Goal: Task Accomplishment & Management: Use online tool/utility

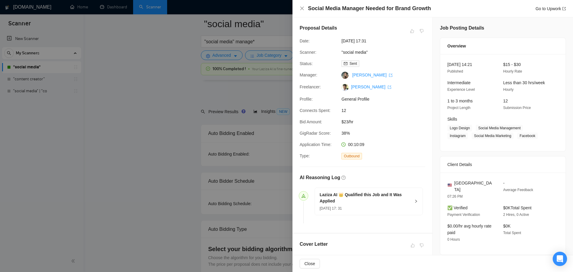
click at [170, 142] on div at bounding box center [286, 136] width 573 height 272
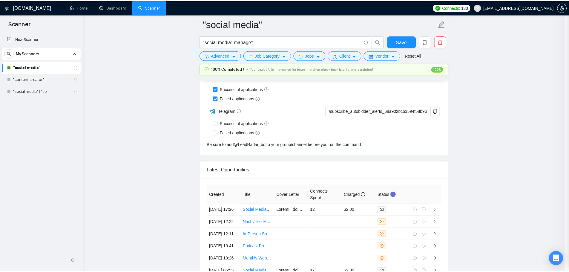
scroll to position [39, 0]
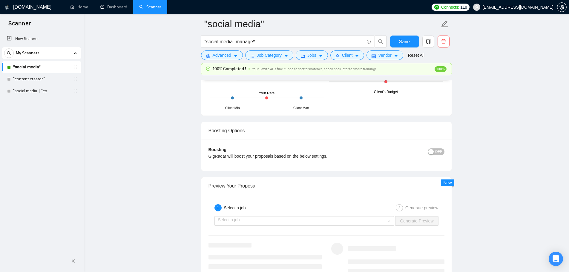
scroll to position [898, 0]
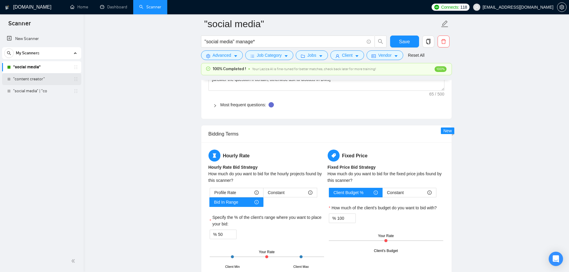
click at [19, 74] on link ""content creator"" at bounding box center [41, 79] width 57 height 12
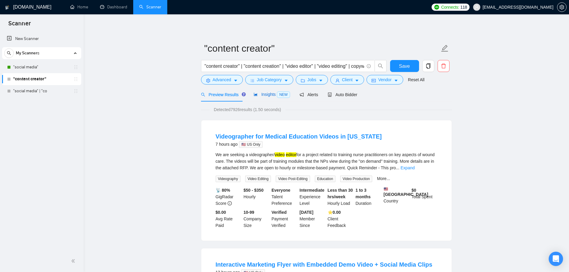
click at [272, 95] on span "Insights NEW" at bounding box center [271, 94] width 36 height 5
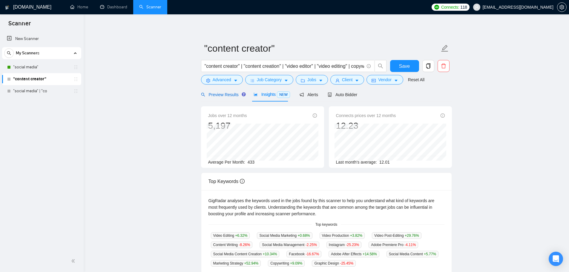
click at [215, 95] on span "Preview Results" at bounding box center [222, 94] width 43 height 5
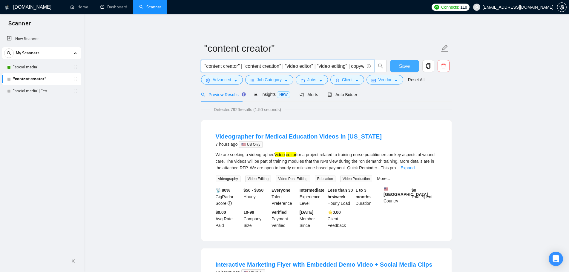
scroll to position [0, 10]
drag, startPoint x: 262, startPoint y: 65, endPoint x: 396, endPoint y: 68, distance: 134.4
click at [396, 68] on div ""content creator" | "content creation" | "video editor" | "video editing" | cop…" at bounding box center [325, 67] width 251 height 15
click at [341, 67] on input ""content creator" | "content creation" | "video editor" | "video editing" | cop…" at bounding box center [284, 65] width 159 height 7
drag, startPoint x: 340, startPoint y: 67, endPoint x: 374, endPoint y: 70, distance: 33.6
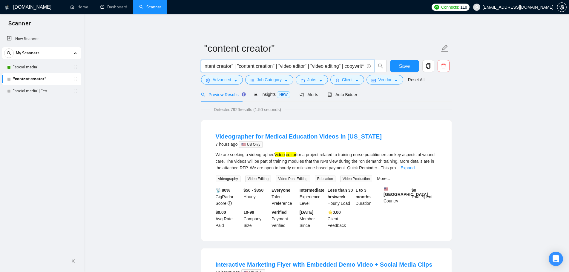
click at [374, 70] on span ""content creator" | "content creation" | "video editor" | "video editing" | cop…" at bounding box center [287, 66] width 173 height 12
click at [270, 98] on div "Insights NEW" at bounding box center [271, 94] width 36 height 7
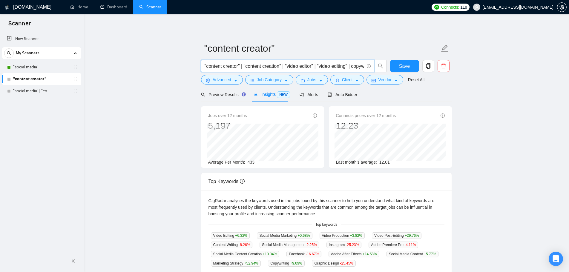
scroll to position [0, 10]
drag, startPoint x: 351, startPoint y: 69, endPoint x: 412, endPoint y: 75, distance: 61.5
click at [412, 75] on form ""content creator" "content creator" | "content creation" | "video editor" | "vi…" at bounding box center [326, 63] width 251 height 49
type input ""content creator" | "content creation" | "video editor" | "video editing""
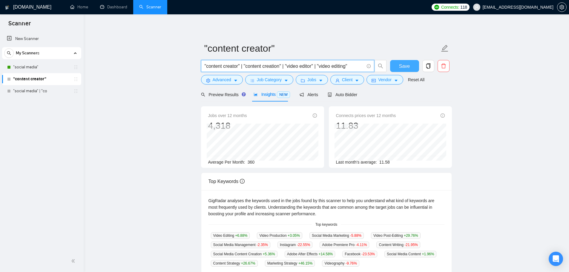
click at [404, 68] on span "Save" at bounding box center [404, 65] width 11 height 7
click at [345, 93] on span "Auto Bidder" at bounding box center [343, 94] width 30 height 5
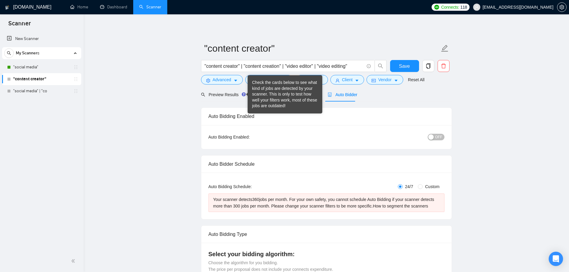
click at [272, 99] on div "Check the cards below to see what kind of jobs are detected by your scanner. Th…" at bounding box center [285, 94] width 66 height 29
click at [214, 100] on div "Preview Results" at bounding box center [222, 94] width 43 height 14
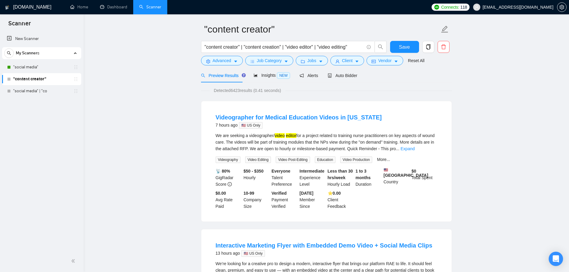
scroll to position [30, 0]
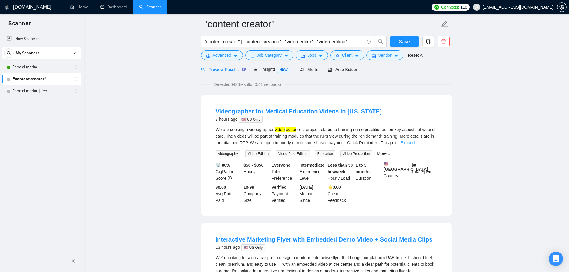
click at [414, 143] on link "Expand" at bounding box center [407, 142] width 14 height 5
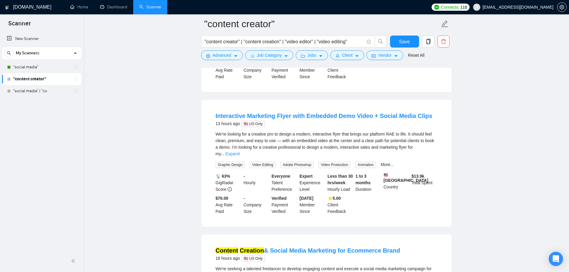
scroll to position [179, 0]
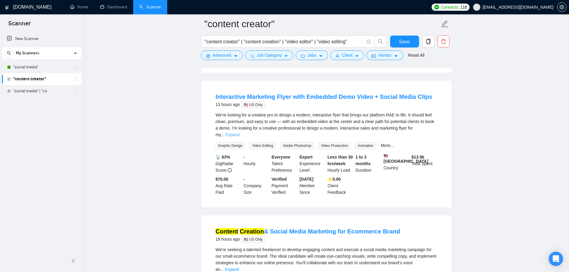
click at [239, 132] on link "Expand" at bounding box center [232, 134] width 14 height 5
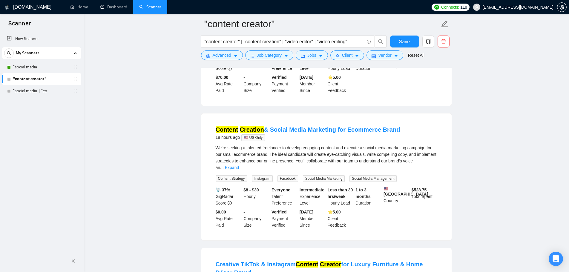
scroll to position [448, 0]
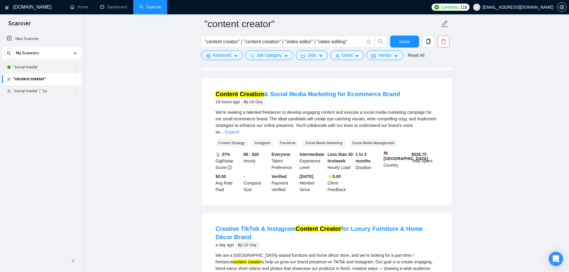
click at [430, 129] on div "We're seeking a talented freelancer to develop engaging content and execute a s…" at bounding box center [327, 122] width 222 height 26
click at [239, 130] on link "Expand" at bounding box center [232, 132] width 14 height 5
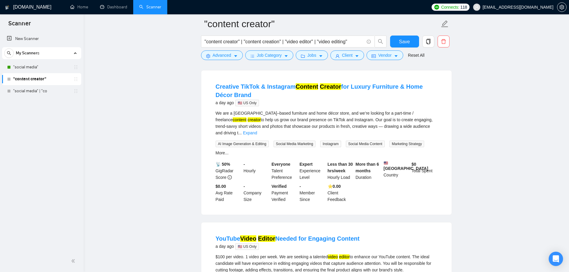
scroll to position [597, 0]
click at [257, 130] on link "Expand" at bounding box center [250, 132] width 14 height 5
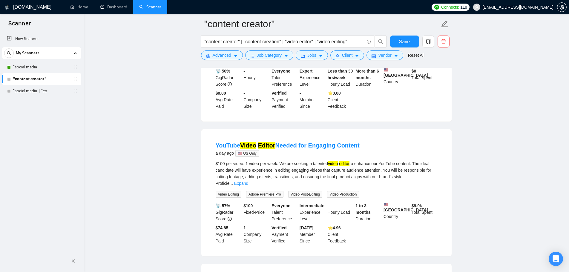
scroll to position [746, 0]
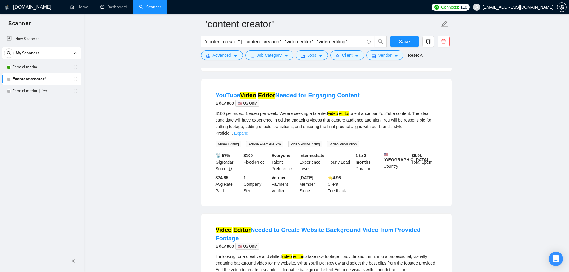
click at [248, 131] on link "Expand" at bounding box center [241, 133] width 14 height 5
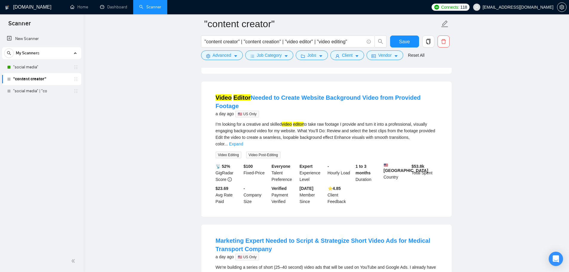
scroll to position [896, 0]
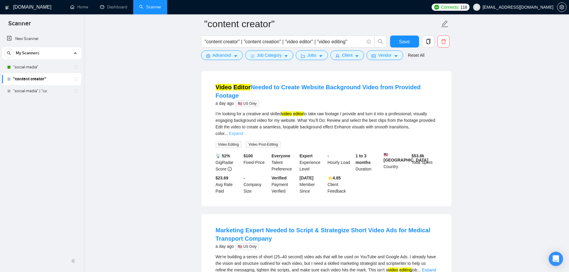
click at [243, 136] on link "Expand" at bounding box center [236, 133] width 14 height 5
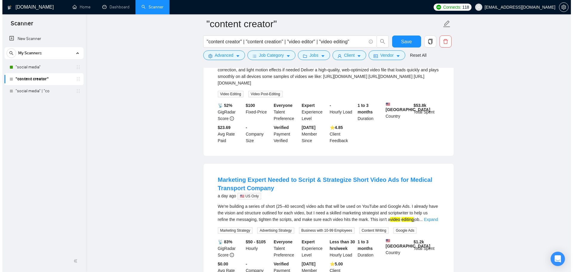
scroll to position [1045, 0]
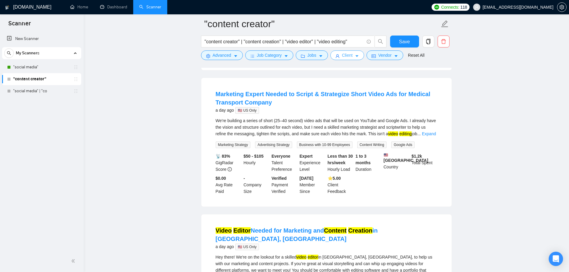
click at [346, 55] on span "Client" at bounding box center [347, 55] width 11 height 7
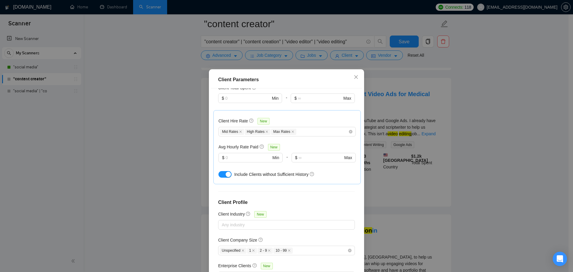
scroll to position [181, 0]
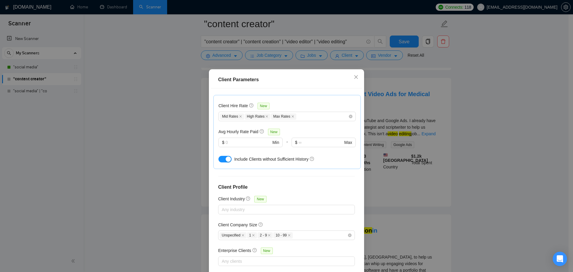
click at [407, 128] on div "Client Parameters Client Location Include Client Countries Select Exclude Clien…" at bounding box center [286, 136] width 573 height 272
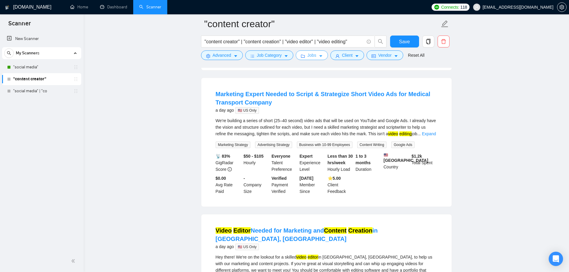
click at [313, 56] on span "Jobs" at bounding box center [311, 55] width 9 height 7
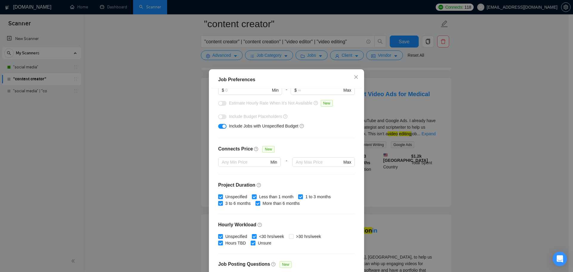
scroll to position [60, 0]
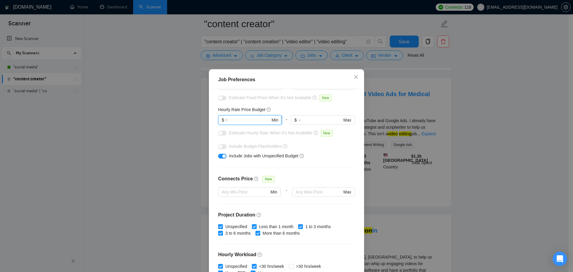
click at [246, 118] on input "text" at bounding box center [247, 120] width 45 height 7
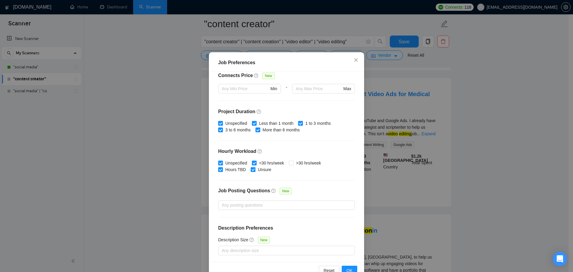
scroll to position [33, 0]
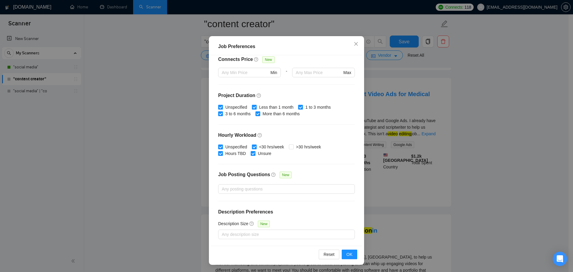
click at [461, 159] on div "Job Preferences Budget Project Type All Fixed Price Hourly Rate Fixed Price Bud…" at bounding box center [286, 136] width 573 height 272
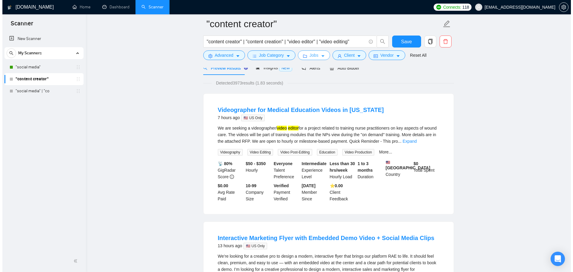
scroll to position [0, 0]
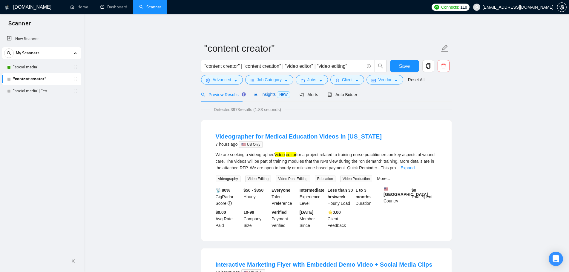
click at [277, 93] on span "NEW" at bounding box center [283, 94] width 13 height 7
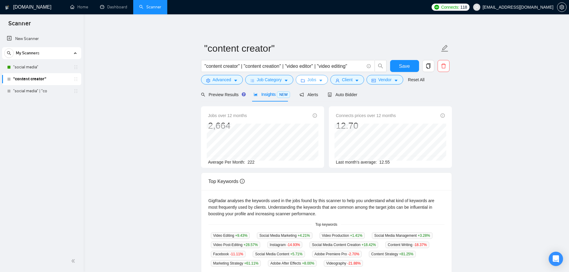
click at [312, 82] on span "Jobs" at bounding box center [311, 79] width 9 height 7
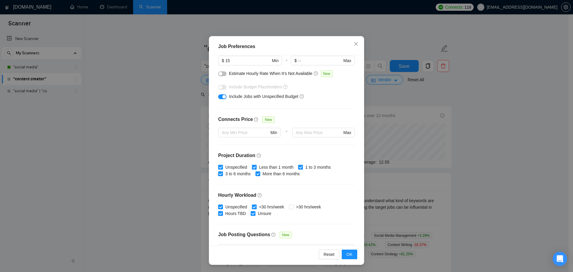
scroll to position [27, 0]
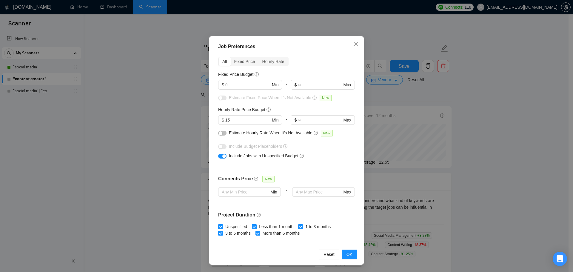
click at [170, 122] on div "Job Preferences Budget Project Type All Fixed Price Hourly Rate Fixed Price Bud…" at bounding box center [286, 136] width 573 height 272
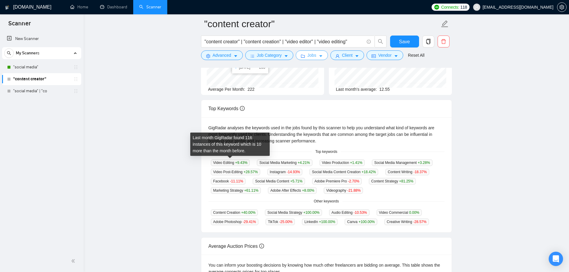
scroll to position [22, 0]
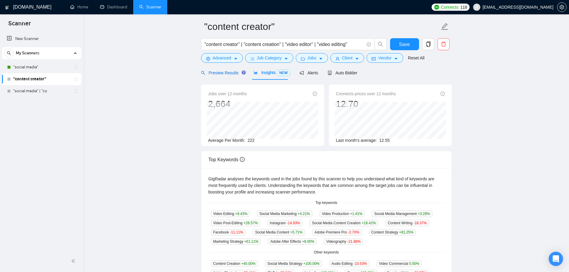
click at [225, 71] on span "Preview Results" at bounding box center [222, 72] width 43 height 5
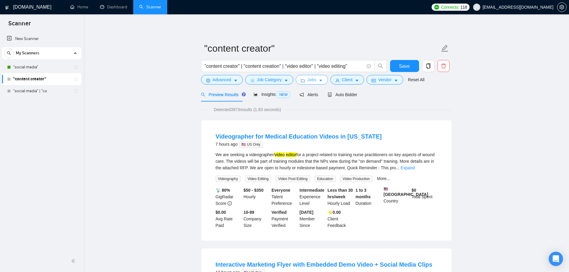
click at [307, 80] on span "Jobs" at bounding box center [311, 79] width 9 height 7
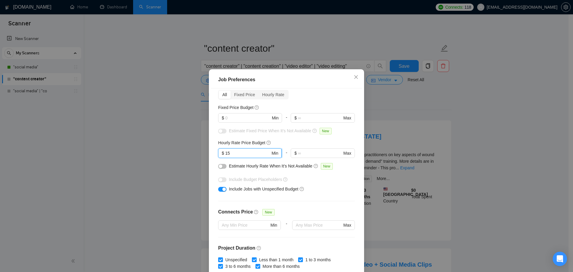
drag, startPoint x: 236, startPoint y: 155, endPoint x: 224, endPoint y: 155, distance: 11.9
click at [225, 155] on input "15" at bounding box center [247, 153] width 45 height 7
click at [144, 140] on div "Job Preferences Budget Project Type All Fixed Price Hourly Rate Fixed Price Bud…" at bounding box center [286, 136] width 573 height 272
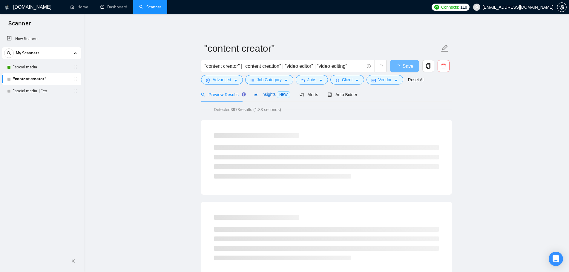
click at [257, 95] on span "Insights NEW" at bounding box center [271, 94] width 36 height 5
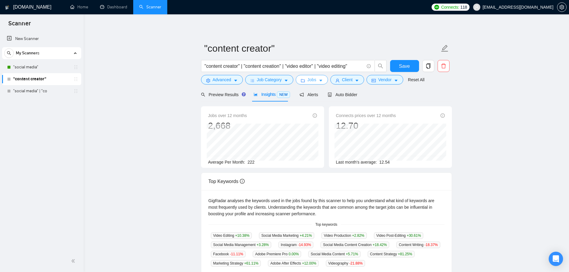
click at [308, 78] on span "Jobs" at bounding box center [311, 79] width 9 height 7
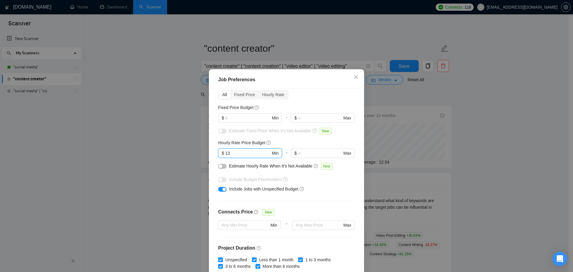
drag, startPoint x: 228, startPoint y: 155, endPoint x: 216, endPoint y: 153, distance: 12.6
click at [216, 153] on div "Budget Project Type All Fixed Price Hourly Rate Fixed Price Budget $ Min - $ Ma…" at bounding box center [286, 183] width 151 height 190
type input "10"
click at [167, 143] on div "Job Preferences Budget Project Type All Fixed Price Hourly Rate Fixed Price Bud…" at bounding box center [286, 136] width 573 height 272
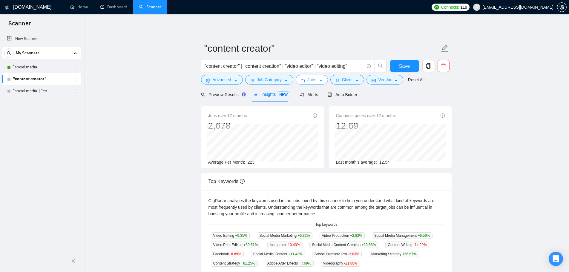
click at [319, 80] on icon "caret-down" at bounding box center [321, 81] width 4 height 4
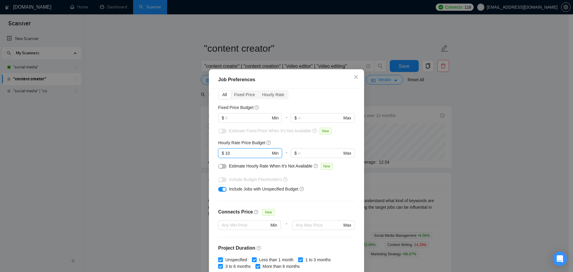
drag, startPoint x: 233, startPoint y: 153, endPoint x: 203, endPoint y: 153, distance: 30.5
click at [203, 153] on div "Job Preferences Budget Project Type All Fixed Price Hourly Rate Fixed Price Bud…" at bounding box center [286, 136] width 573 height 272
click at [171, 159] on div "Job Preferences Budget Project Type All Fixed Price Hourly Rate Fixed Price Bud…" at bounding box center [286, 136] width 573 height 272
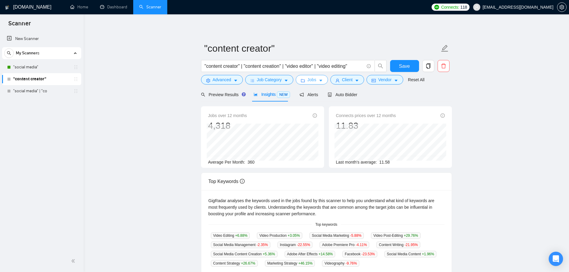
click at [305, 83] on button "Jobs" at bounding box center [312, 80] width 32 height 10
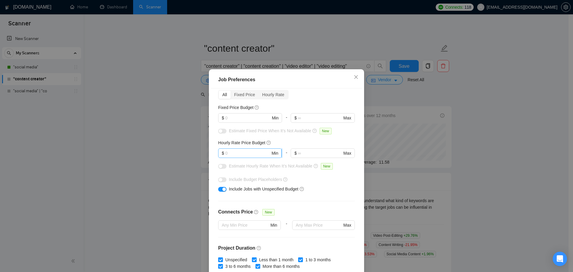
click at [236, 154] on input "text" at bounding box center [247, 153] width 45 height 7
type input "15"
click at [139, 160] on div "Job Preferences Budget Project Type All Fixed Price Hourly Rate Fixed Price Bud…" at bounding box center [286, 136] width 573 height 272
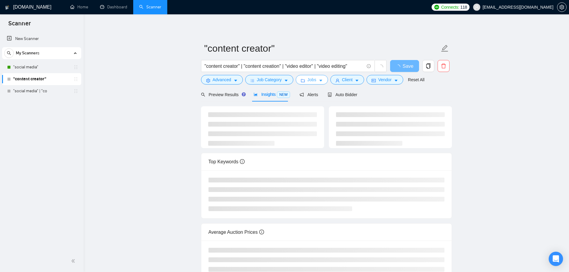
click at [313, 80] on span "Jobs" at bounding box center [311, 79] width 9 height 7
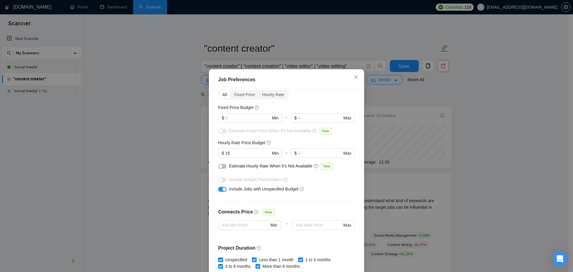
click at [220, 168] on div "button" at bounding box center [221, 167] width 4 height 4
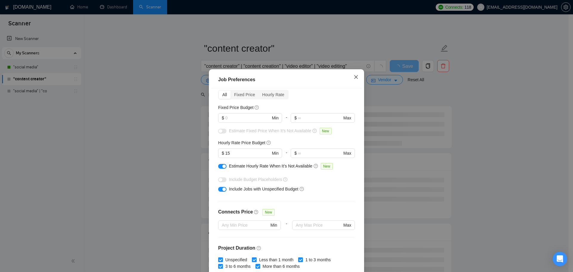
click at [355, 79] on icon "close" at bounding box center [356, 77] width 4 height 4
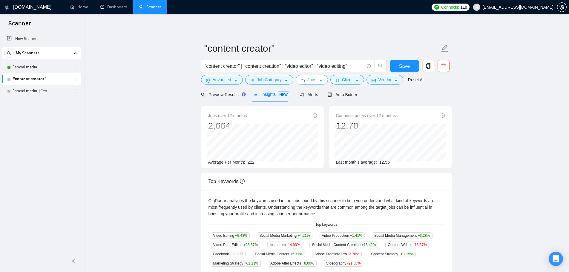
click at [315, 79] on button "Jobs" at bounding box center [312, 80] width 32 height 10
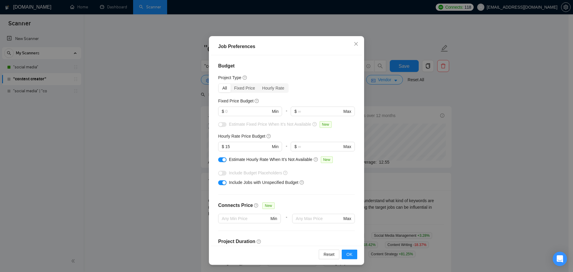
click at [154, 99] on div "Job Preferences Budget Project Type All Fixed Price Hourly Rate Fixed Price Bud…" at bounding box center [286, 136] width 573 height 272
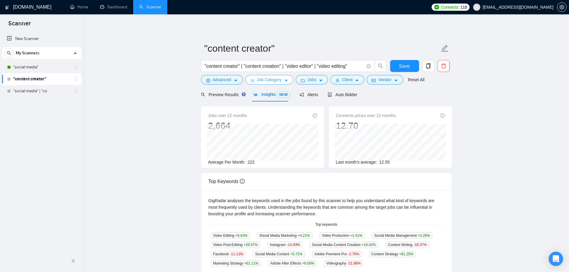
click at [268, 80] on span "Job Category" at bounding box center [269, 79] width 25 height 7
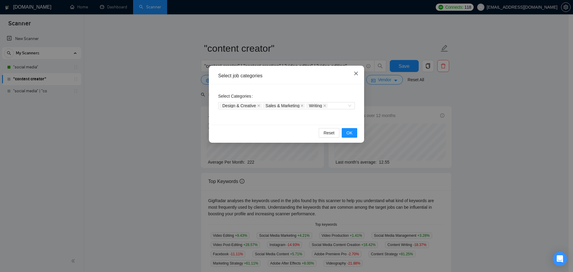
click at [355, 73] on icon "close" at bounding box center [356, 74] width 4 height 4
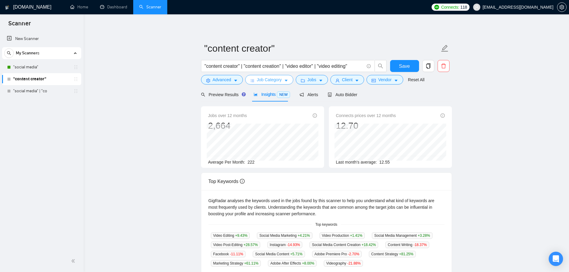
click at [271, 82] on span "Job Category" at bounding box center [269, 79] width 25 height 7
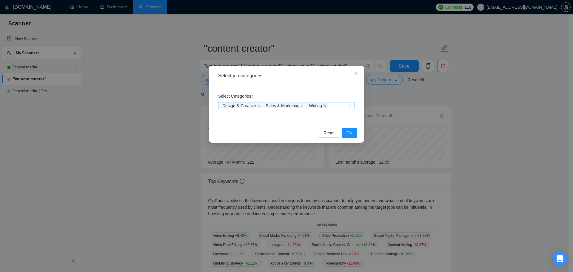
click at [324, 105] on icon "close" at bounding box center [325, 105] width 2 height 2
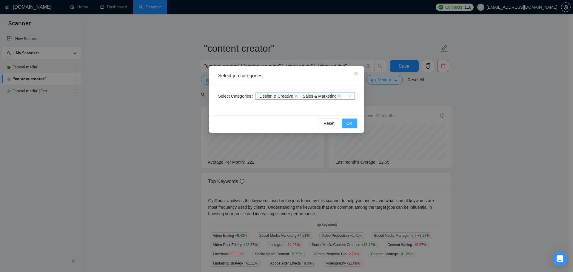
click at [350, 124] on span "OK" at bounding box center [350, 123] width 6 height 7
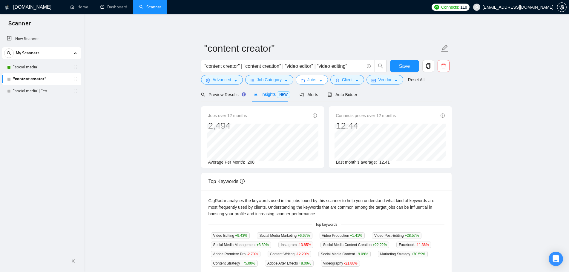
click at [315, 81] on button "Jobs" at bounding box center [312, 80] width 32 height 10
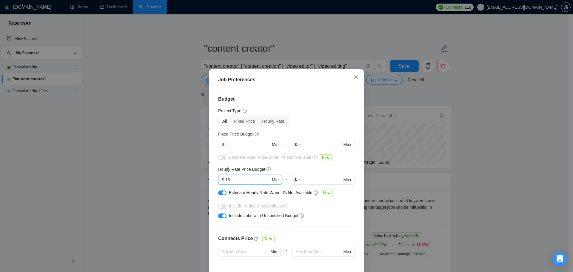
drag, startPoint x: 231, startPoint y: 179, endPoint x: 208, endPoint y: 179, distance: 23.6
click at [209, 179] on div "Job Preferences Budget Project Type All Fixed Price Hourly Rate Fixed Price Bud…" at bounding box center [286, 183] width 155 height 229
click at [128, 163] on div "Job Preferences Budget Project Type All Fixed Price Hourly Rate Fixed Price Bud…" at bounding box center [286, 136] width 573 height 272
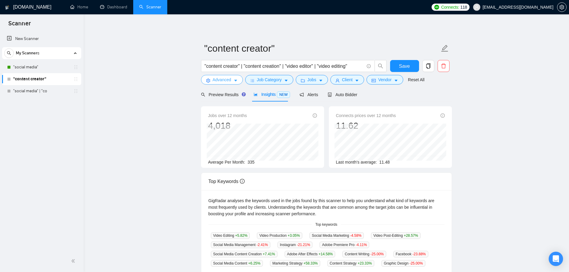
click at [233, 82] on button "Advanced" at bounding box center [222, 80] width 42 height 10
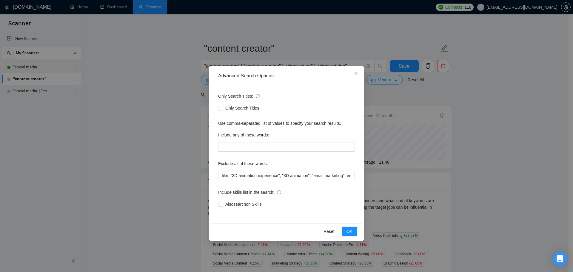
click at [137, 165] on div "Advanced Search Options Only Search Titles: Only Search Titles Use comma-separa…" at bounding box center [286, 136] width 573 height 272
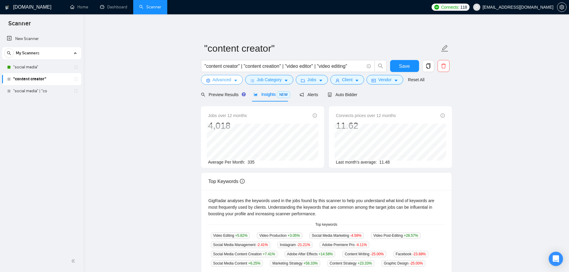
click at [222, 81] on span "Advanced" at bounding box center [222, 79] width 19 height 7
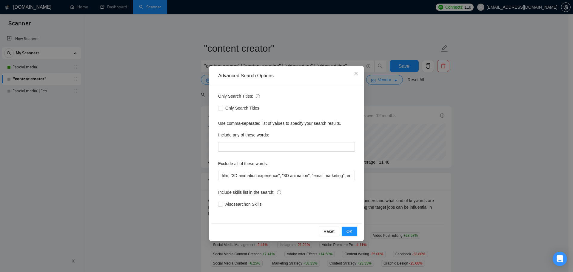
click at [122, 162] on div "Advanced Search Options Only Search Titles: Only Search Titles Use comma-separa…" at bounding box center [286, 136] width 573 height 272
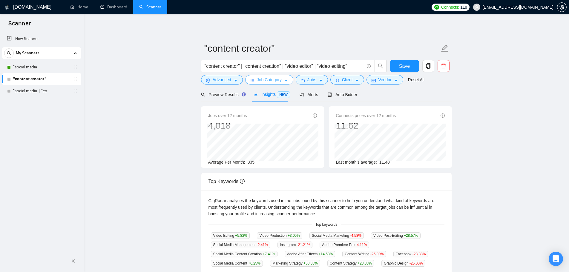
click at [248, 75] on button "Job Category" at bounding box center [269, 80] width 48 height 10
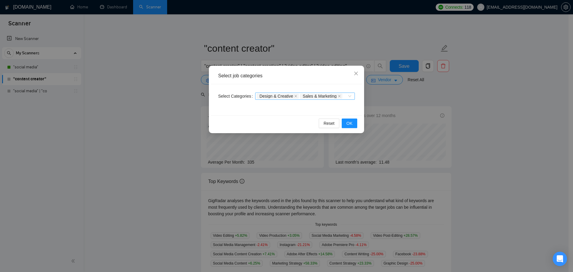
click at [161, 88] on div "Select job categories Select Categories Design & Creative Sales & Marketing Res…" at bounding box center [286, 136] width 573 height 272
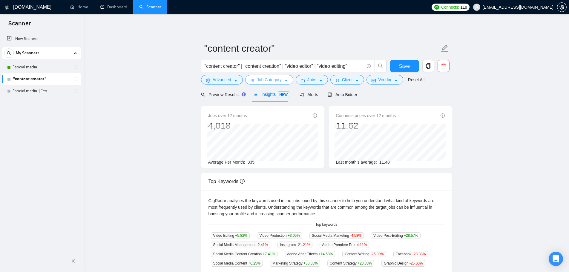
click at [276, 80] on span "Job Category" at bounding box center [269, 79] width 25 height 7
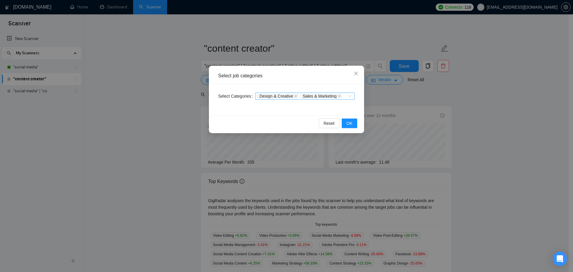
click at [347, 95] on div "Design & Creative Sales & Marketing" at bounding box center [302, 96] width 91 height 6
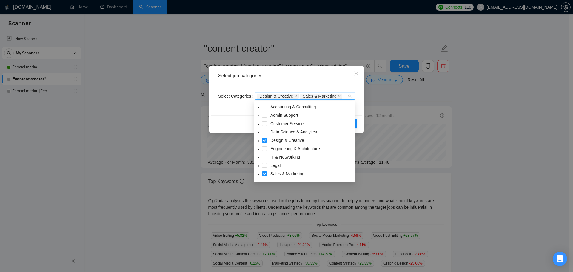
click at [256, 109] on span at bounding box center [258, 106] width 7 height 7
click at [257, 108] on span at bounding box center [258, 106] width 7 height 7
click at [259, 140] on icon "caret-down" at bounding box center [258, 140] width 3 height 3
click at [258, 140] on icon "caret-down" at bounding box center [258, 140] width 3 height 3
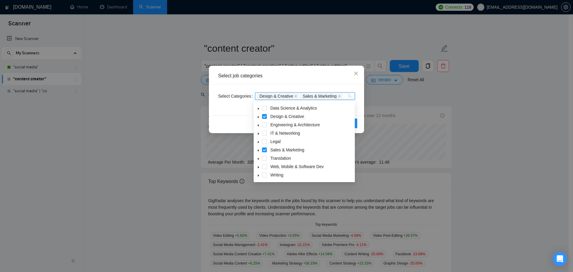
click at [258, 151] on icon "caret-down" at bounding box center [258, 150] width 3 height 3
click at [258, 125] on icon "caret-down" at bounding box center [258, 125] width 3 height 3
click at [259, 116] on icon "caret-down" at bounding box center [258, 117] width 3 height 3
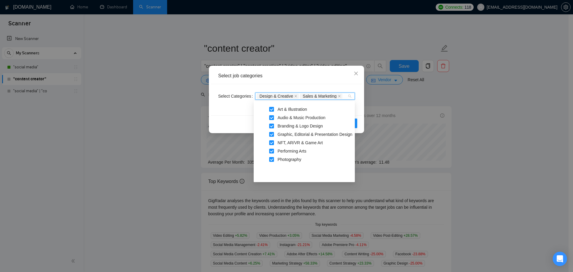
scroll to position [10, 0]
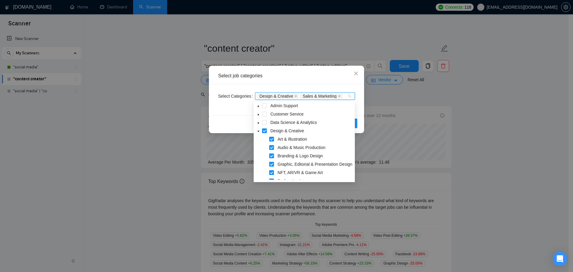
click at [257, 130] on icon "caret-down" at bounding box center [258, 131] width 3 height 3
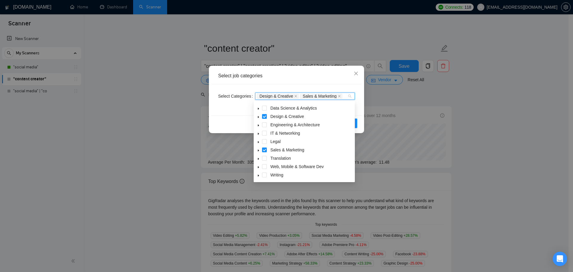
click at [259, 176] on icon "caret-down" at bounding box center [258, 176] width 1 height 2
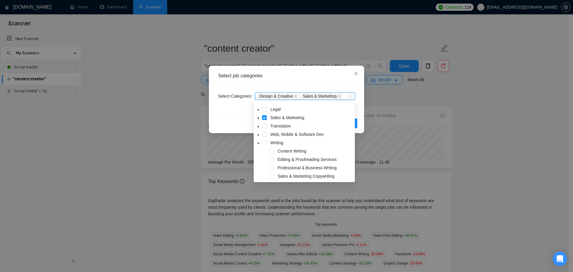
scroll to position [57, 0]
click at [272, 150] on span at bounding box center [271, 149] width 5 height 5
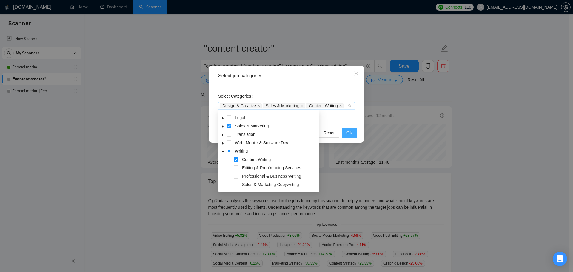
click at [348, 134] on span "OK" at bounding box center [350, 133] width 6 height 7
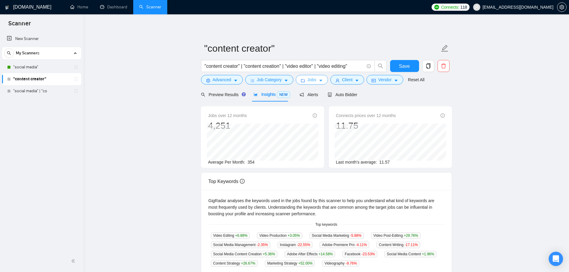
click at [311, 82] on span "Jobs" at bounding box center [311, 79] width 9 height 7
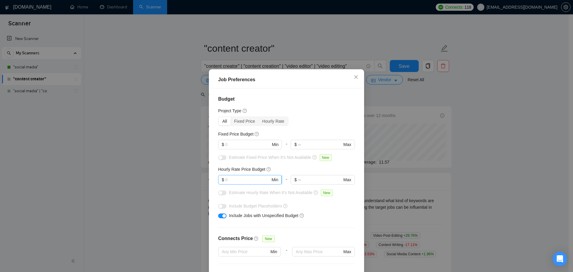
click at [235, 181] on input "text" at bounding box center [247, 179] width 45 height 7
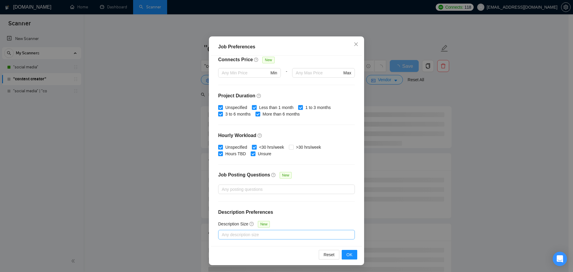
scroll to position [33, 0]
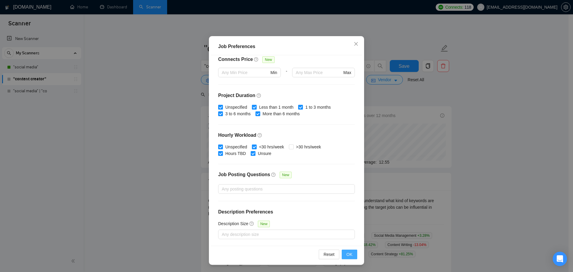
type input "15"
click at [348, 252] on span "OK" at bounding box center [350, 254] width 6 height 7
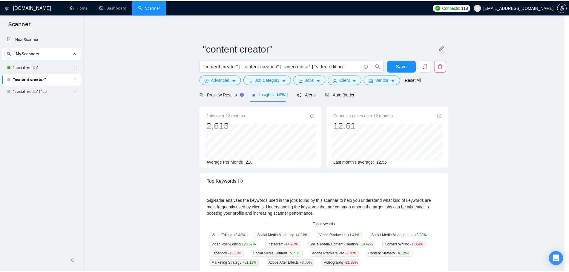
scroll to position [0, 0]
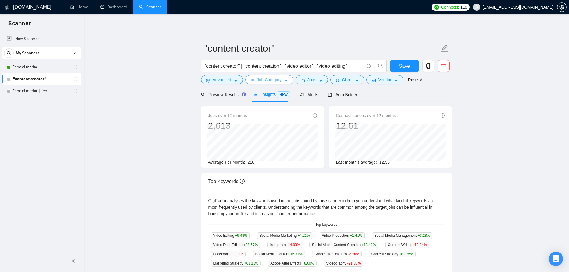
click at [268, 81] on span "Job Category" at bounding box center [269, 79] width 25 height 7
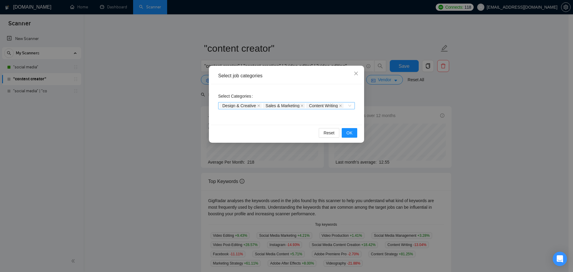
click at [339, 106] on span "Content Writing" at bounding box center [324, 105] width 37 height 5
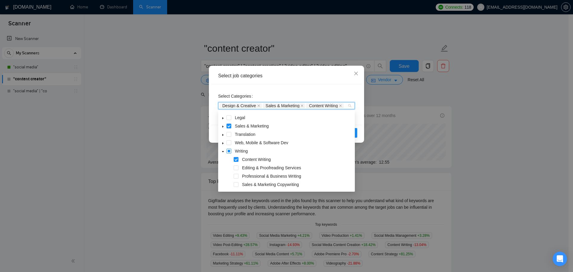
click at [227, 152] on span at bounding box center [229, 151] width 5 height 5
click at [149, 149] on div "Select job categories Select Categories Design & Creative Sales & Marketing Wri…" at bounding box center [286, 136] width 573 height 272
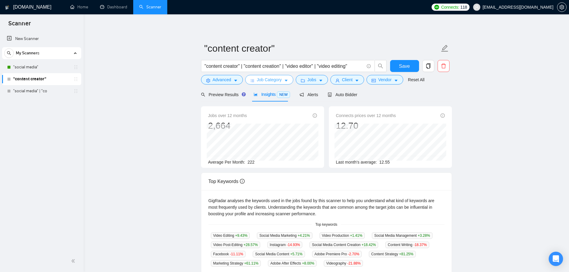
click at [273, 81] on span "Job Category" at bounding box center [269, 79] width 25 height 7
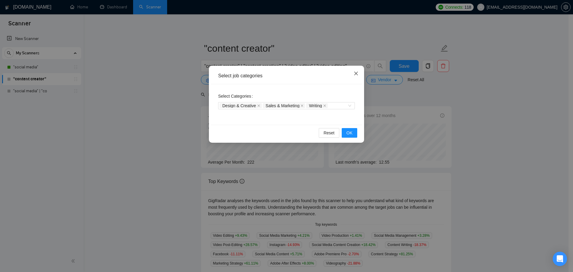
click at [351, 76] on span "Close" at bounding box center [356, 74] width 16 height 16
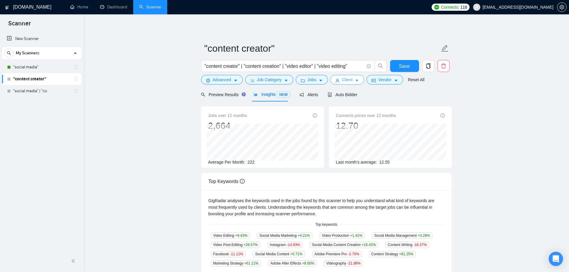
click at [348, 83] on span "Client" at bounding box center [347, 79] width 11 height 7
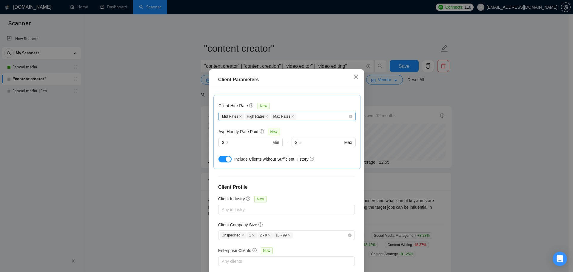
click at [317, 119] on div "Mid Rates High Rates Max Rates" at bounding box center [284, 116] width 128 height 7
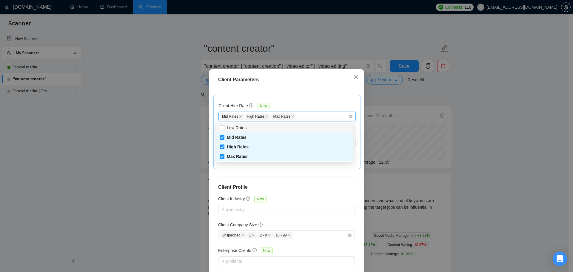
click at [254, 129] on div "Low Rates" at bounding box center [285, 128] width 130 height 7
checkbox input "true"
click at [149, 137] on div "Client Parameters Client Location Include Client Countries Select Exclude Clien…" at bounding box center [286, 136] width 573 height 272
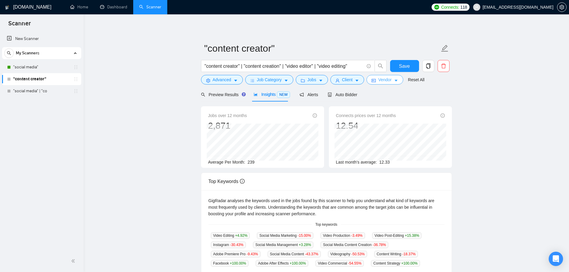
click at [382, 82] on span "Vendor" at bounding box center [384, 79] width 13 height 7
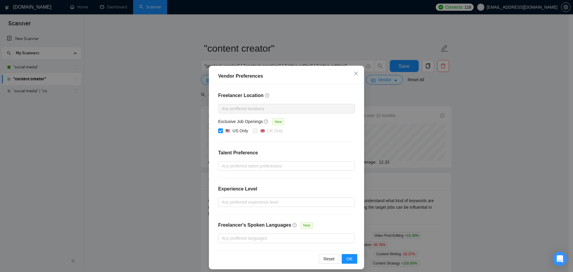
click at [399, 101] on div "Vendor Preferences Freelancer Location Any preffered locations Exclusive Job Op…" at bounding box center [286, 136] width 573 height 272
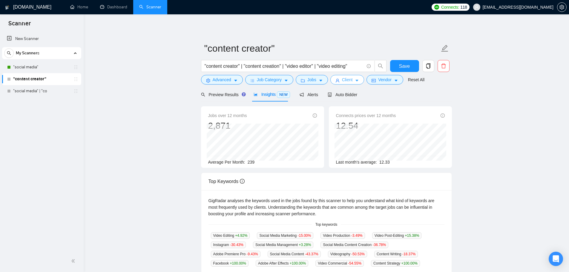
click at [355, 83] on icon "caret-down" at bounding box center [357, 81] width 4 height 4
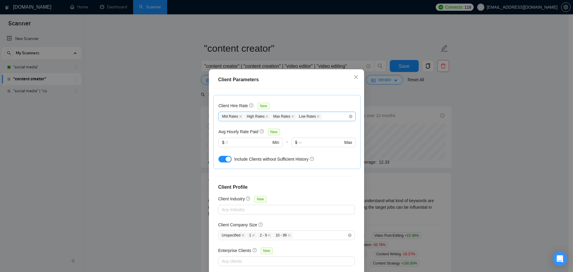
click at [333, 116] on div "Mid Rates High Rates Max Rates Low Rates" at bounding box center [284, 116] width 128 height 7
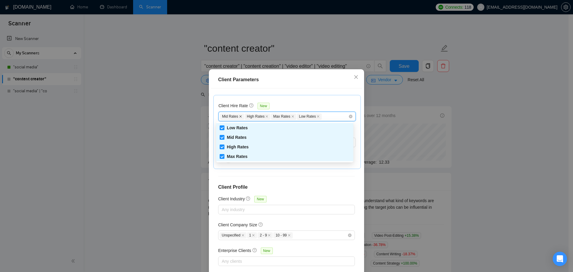
click at [239, 117] on icon "close" at bounding box center [240, 116] width 3 height 3
checkbox input "false"
click at [241, 117] on icon "close" at bounding box center [242, 116] width 3 height 3
checkbox input "false"
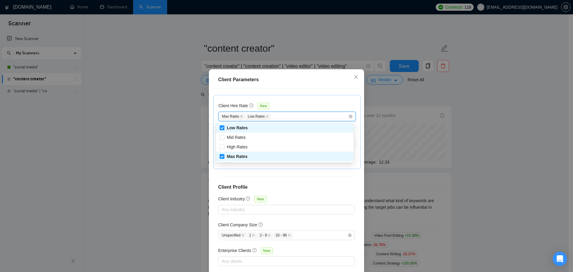
click at [240, 117] on icon "close" at bounding box center [241, 116] width 3 height 3
checkbox input "false"
click at [240, 117] on icon "close" at bounding box center [241, 116] width 3 height 3
checkbox input "false"
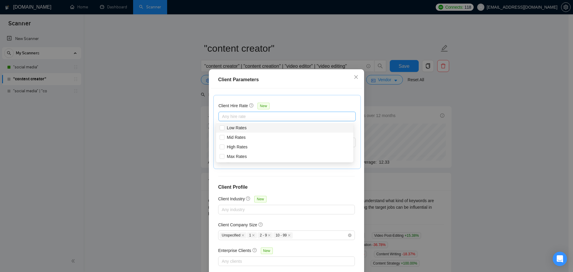
click at [172, 120] on div "Client Parameters Client Location Include Client Countries Select Exclude Clien…" at bounding box center [286, 136] width 573 height 272
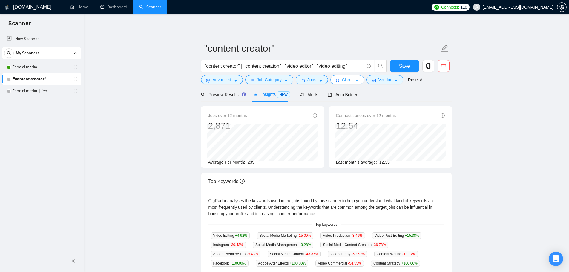
click at [355, 80] on icon "caret-down" at bounding box center [357, 81] width 4 height 4
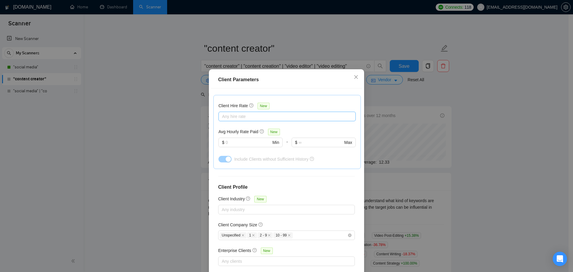
click at [148, 129] on div "Client Parameters Client Location Include Client Countries Select Exclude Clien…" at bounding box center [286, 136] width 573 height 272
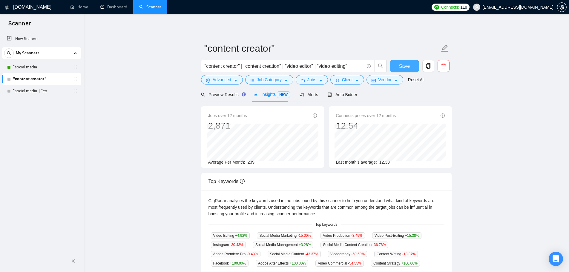
click at [401, 67] on span "Save" at bounding box center [404, 65] width 11 height 7
click at [224, 90] on div "Preview Results" at bounding box center [222, 94] width 43 height 14
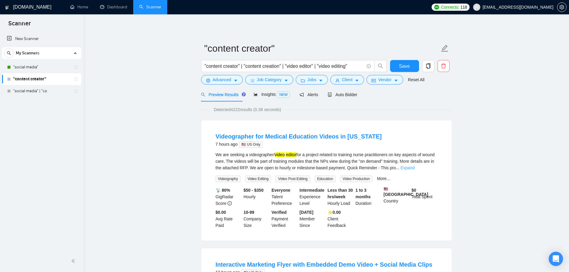
click at [414, 167] on link "Expand" at bounding box center [407, 167] width 14 height 5
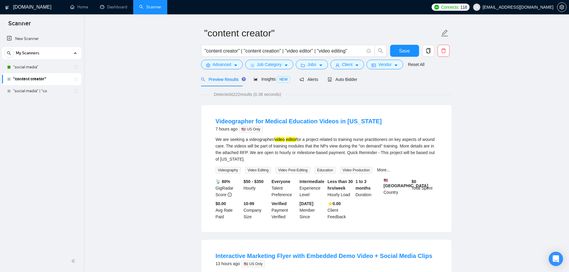
scroll to position [179, 0]
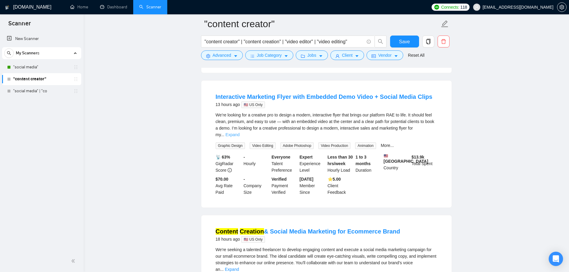
click at [239, 133] on link "Expand" at bounding box center [232, 134] width 14 height 5
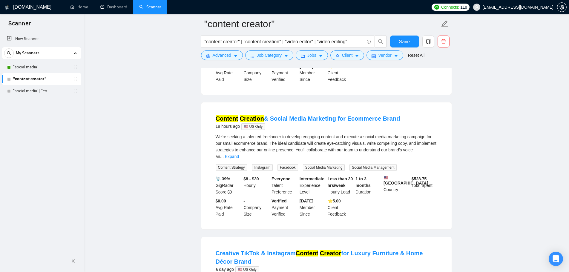
scroll to position [418, 0]
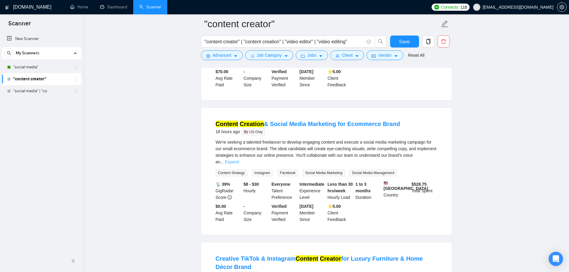
click at [239, 159] on link "Expand" at bounding box center [232, 161] width 14 height 5
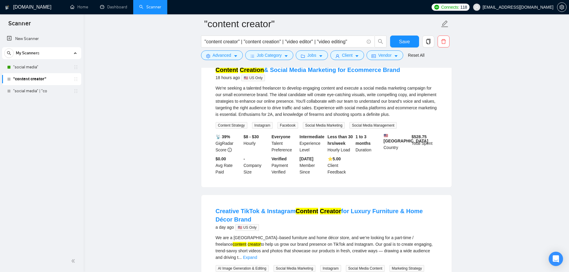
scroll to position [597, 0]
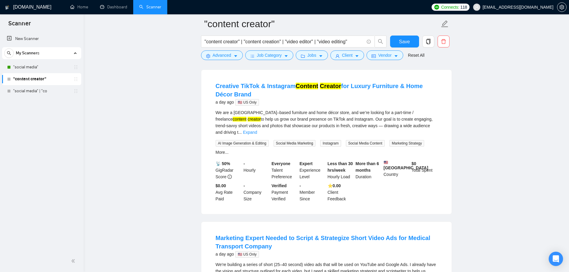
click at [434, 129] on div "We are a Los Angeles–based furniture and home décor store, and we’re looking fo…" at bounding box center [327, 122] width 222 height 26
click at [257, 130] on link "Expand" at bounding box center [250, 132] width 14 height 5
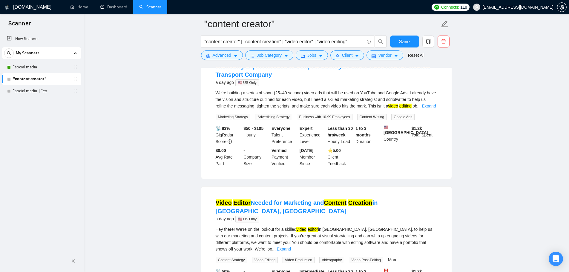
scroll to position [776, 0]
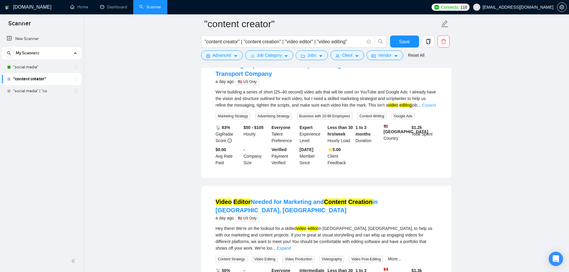
click at [427, 107] on link "Expand" at bounding box center [429, 105] width 14 height 5
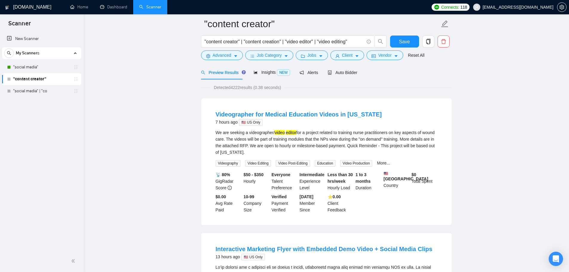
scroll to position [0, 0]
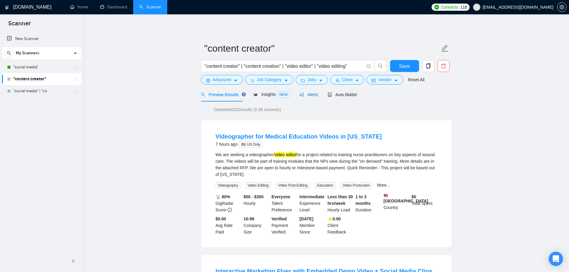
click at [306, 94] on span "Alerts" at bounding box center [308, 94] width 19 height 5
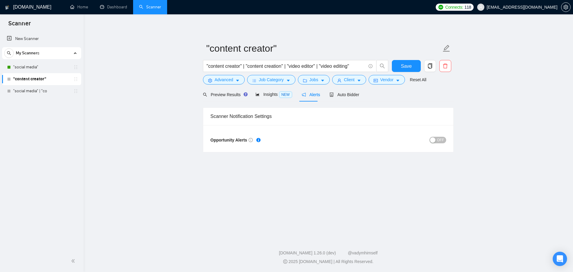
click at [440, 138] on span "OFF" at bounding box center [440, 140] width 7 height 7
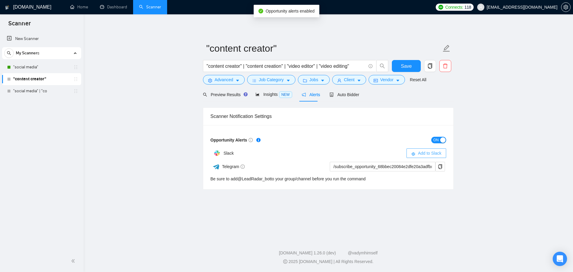
click at [423, 153] on span "Add to Slack" at bounding box center [430, 153] width 24 height 7
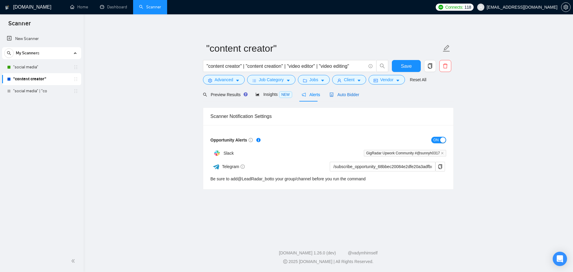
click at [342, 97] on div "Auto Bidder" at bounding box center [345, 94] width 30 height 7
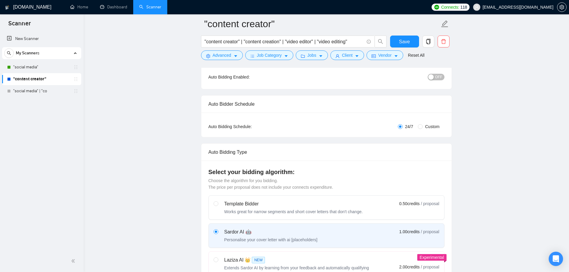
scroll to position [119, 0]
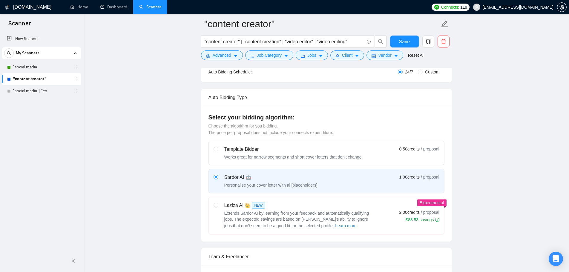
click at [218, 204] on div "Laziza AI 👑 NEW Extends Sardor AI by learning from your feedback and automatica…" at bounding box center [293, 215] width 160 height 27
click at [218, 204] on input "radio" at bounding box center [215, 205] width 4 height 4
radio input "true"
radio input "false"
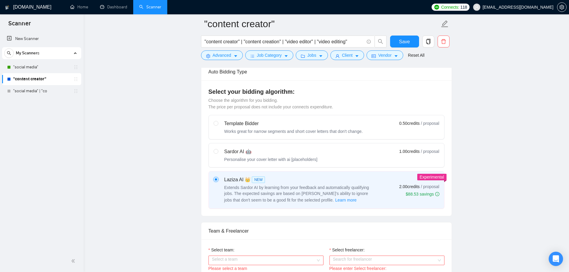
scroll to position [239, 0]
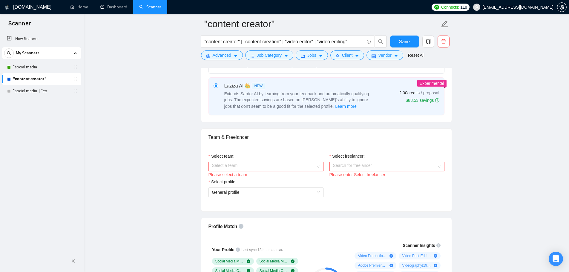
click at [253, 167] on input "Select team:" at bounding box center [264, 166] width 104 height 9
click at [234, 180] on div "Key Dons" at bounding box center [266, 178] width 108 height 7
click at [351, 173] on div "Please enter Select freelancer:" at bounding box center [386, 174] width 115 height 7
click at [351, 165] on input "Select freelancer:" at bounding box center [385, 166] width 104 height 9
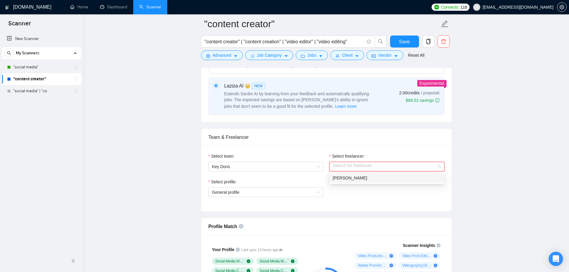
click at [351, 179] on span "[PERSON_NAME]" at bounding box center [350, 178] width 34 height 5
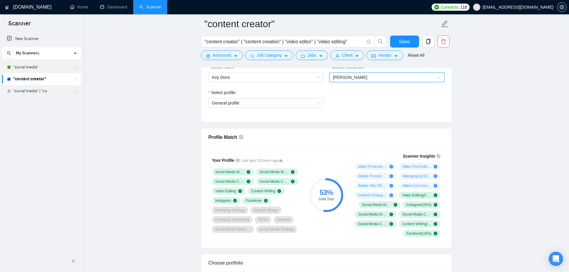
scroll to position [328, 0]
click at [306, 146] on div "Your Profile Last sync 13 hours ago Social Media Marketing Social Media Managem…" at bounding box center [326, 196] width 250 height 102
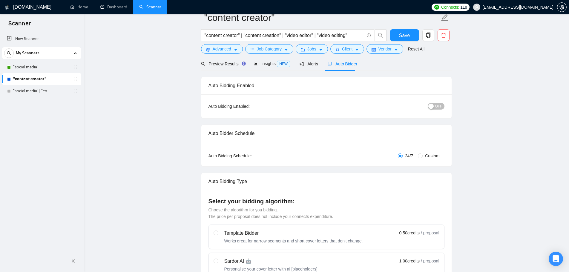
scroll to position [0, 0]
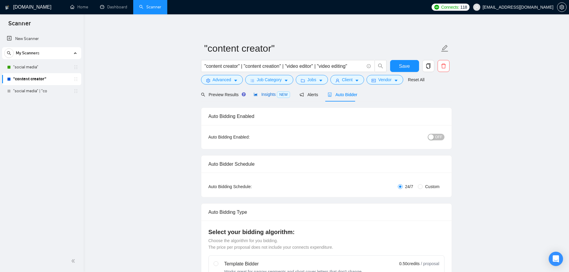
click at [268, 96] on span "Insights NEW" at bounding box center [271, 94] width 36 height 5
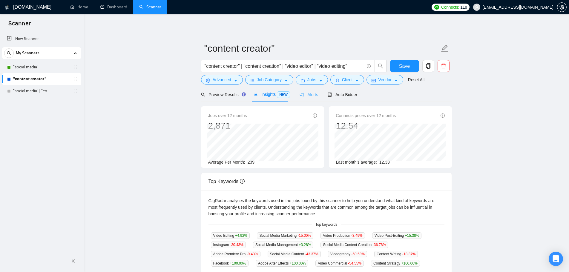
click at [313, 98] on div "Alerts" at bounding box center [308, 94] width 19 height 14
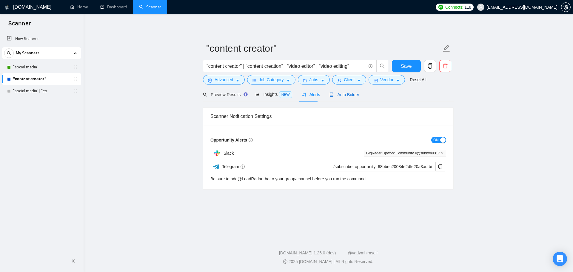
click at [340, 96] on span "Auto Bidder" at bounding box center [345, 94] width 30 height 5
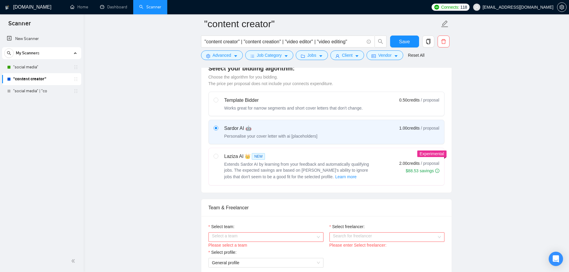
scroll to position [179, 0]
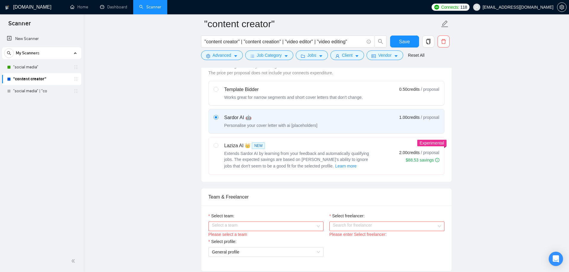
click at [226, 152] on span "Extends Sardor AI by learning from your feedback and automatically qualifying j…" at bounding box center [296, 159] width 145 height 17
click at [218, 147] on input "radio" at bounding box center [215, 145] width 4 height 4
radio input "true"
radio input "false"
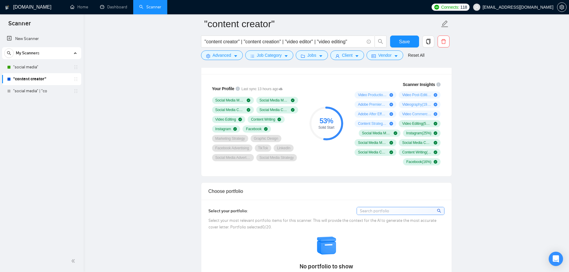
scroll to position [365, 0]
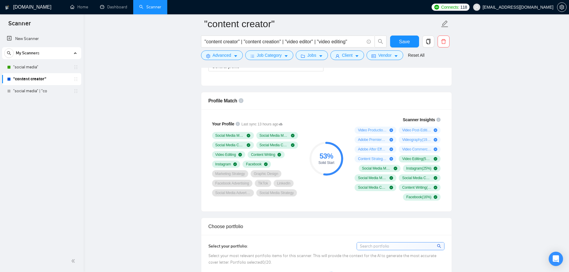
click at [49, 152] on div "New Scanner My Scanners "social media" "content creator" "social media" | "co" at bounding box center [42, 141] width 84 height 219
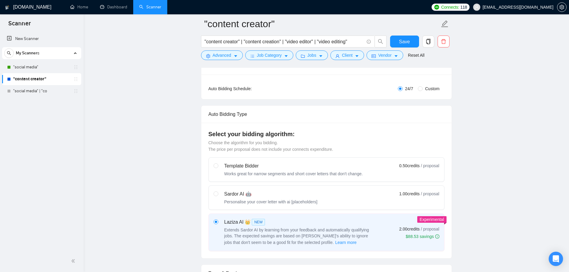
scroll to position [36, 0]
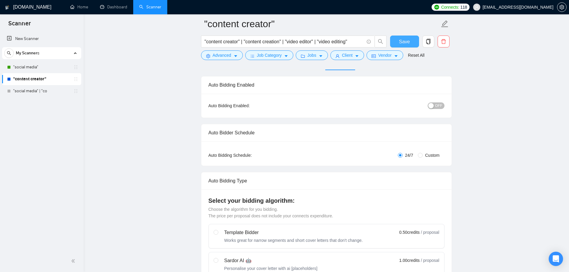
click at [408, 40] on span "Save" at bounding box center [404, 41] width 11 height 7
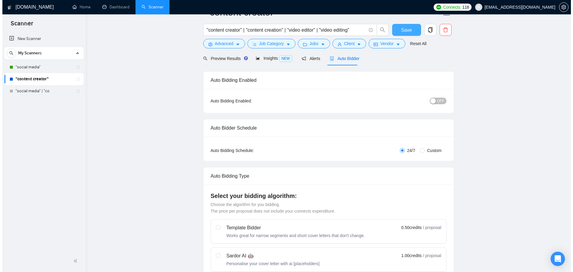
scroll to position [0, 0]
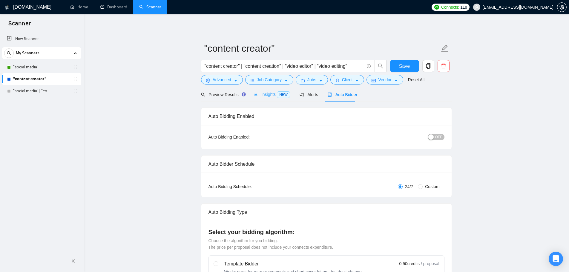
click at [265, 99] on div "Insights NEW" at bounding box center [271, 94] width 36 height 14
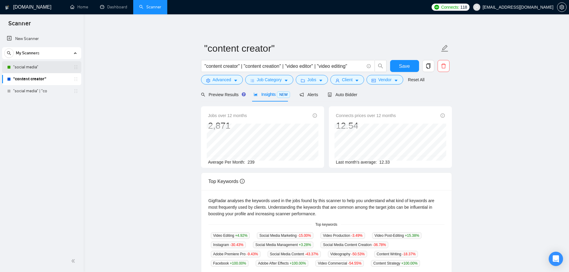
click at [31, 67] on link ""social media"" at bounding box center [41, 67] width 57 height 12
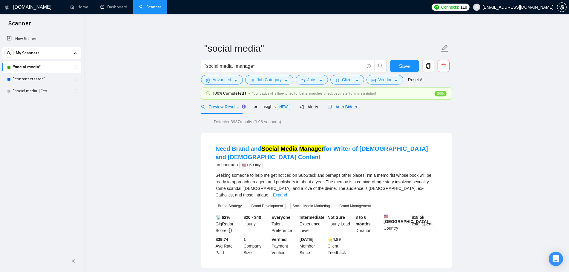
click at [340, 104] on span "Auto Bidder" at bounding box center [343, 106] width 30 height 5
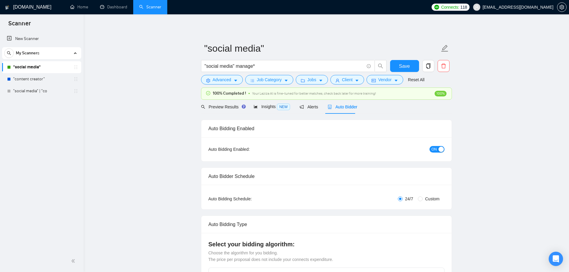
checkbox input "true"
click at [355, 81] on icon "caret-down" at bounding box center [357, 81] width 4 height 4
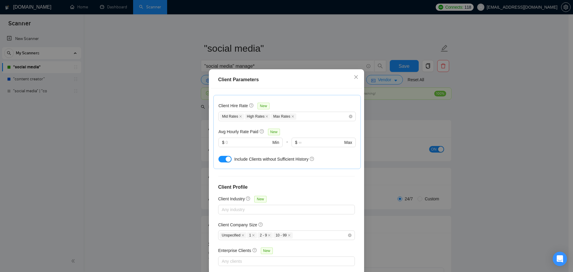
click at [169, 117] on div "Client Parameters Client Location Include Client Countries Select Exclude Clien…" at bounding box center [286, 136] width 573 height 272
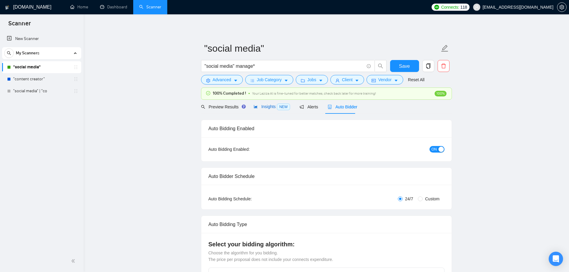
click at [264, 107] on span "Insights NEW" at bounding box center [271, 106] width 36 height 5
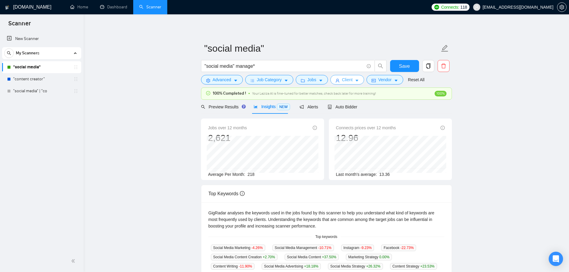
click at [356, 80] on icon "caret-down" at bounding box center [357, 81] width 3 height 2
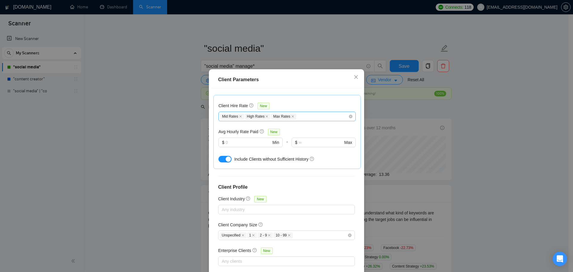
click at [239, 118] on span at bounding box center [240, 116] width 3 height 3
click at [238, 118] on span "High Rates" at bounding box center [233, 116] width 26 height 6
click at [241, 118] on span at bounding box center [242, 116] width 3 height 3
click at [240, 118] on span at bounding box center [241, 116] width 3 height 3
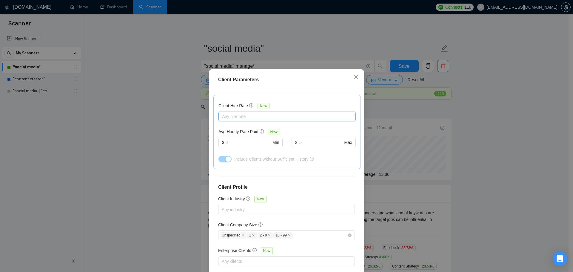
click at [142, 130] on div "Client Parameters Client Location Include Client Countries Select Exclude Clien…" at bounding box center [286, 136] width 573 height 272
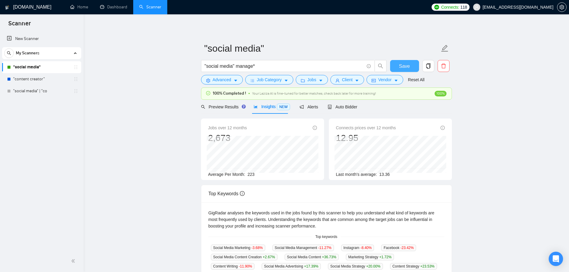
click at [404, 70] on button "Save" at bounding box center [404, 66] width 29 height 12
click at [354, 77] on button "Client" at bounding box center [347, 80] width 34 height 10
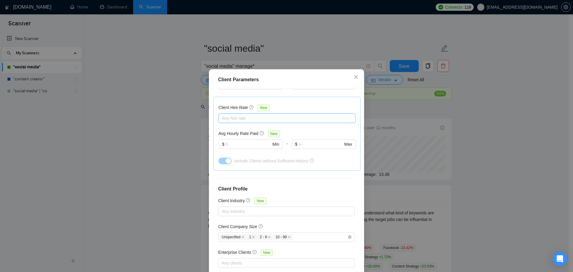
scroll to position [181, 0]
click at [147, 182] on div "Client Parameters Client Location Include Client Countries Select Exclude Clien…" at bounding box center [286, 136] width 573 height 272
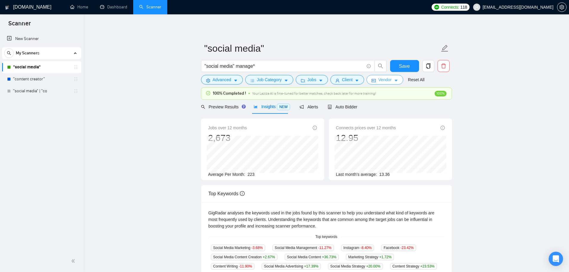
click at [381, 79] on span "Vendor" at bounding box center [384, 79] width 13 height 7
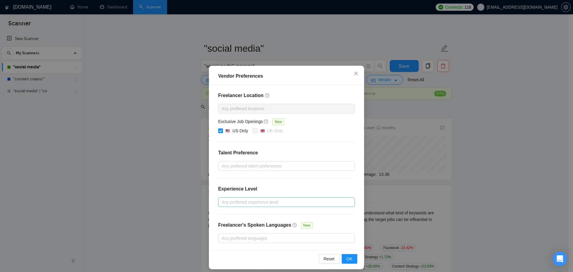
scroll to position [4, 0]
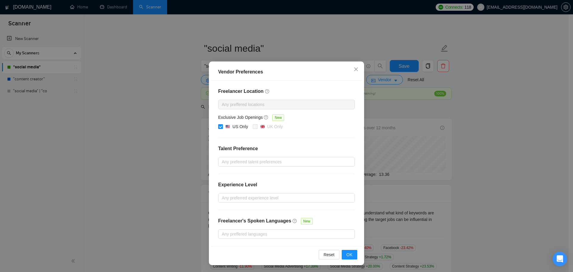
click at [144, 162] on div "Vendor Preferences Freelancer Location Any preffered locations Exclusive Job Op…" at bounding box center [286, 136] width 573 height 272
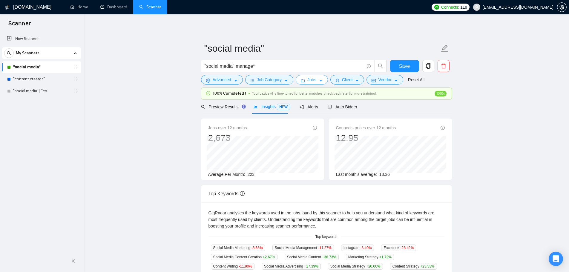
click at [316, 77] on button "Jobs" at bounding box center [312, 80] width 32 height 10
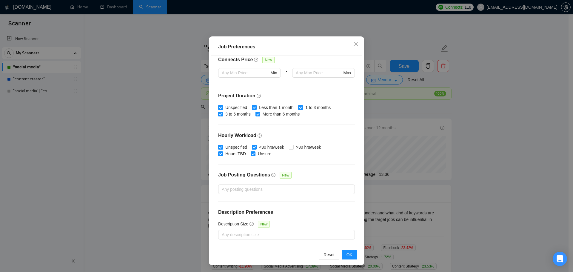
scroll to position [33, 0]
click at [183, 145] on div "Job Preferences Budget Project Type All Fixed Price Hourly Rate Fixed Price Bud…" at bounding box center [286, 136] width 573 height 272
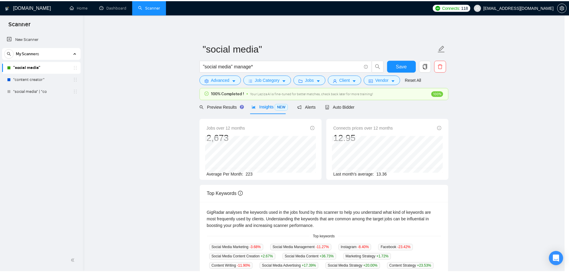
scroll to position [0, 0]
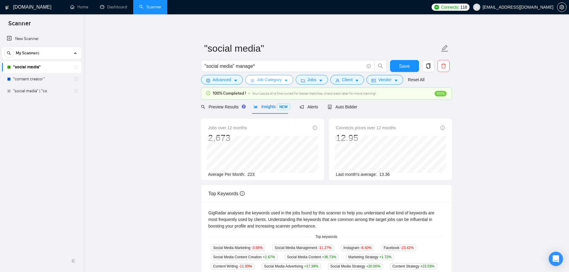
click at [273, 82] on span "Job Category" at bounding box center [269, 79] width 25 height 7
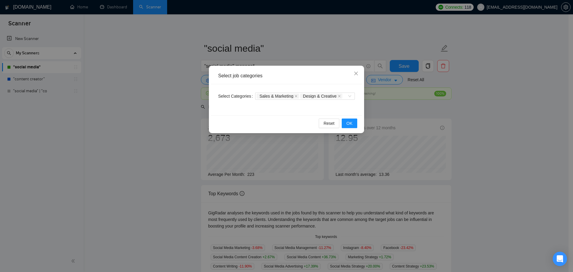
click at [146, 133] on div "Select job categories Select Categories Sales & Marketing Design & Creative Res…" at bounding box center [286, 136] width 573 height 272
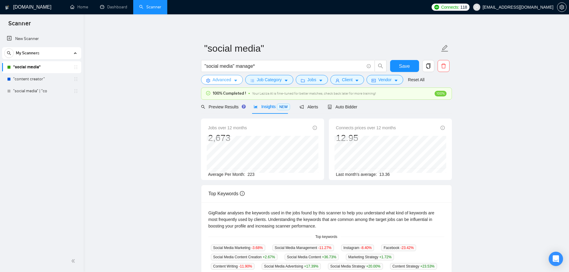
click at [227, 80] on span "Advanced" at bounding box center [222, 79] width 19 height 7
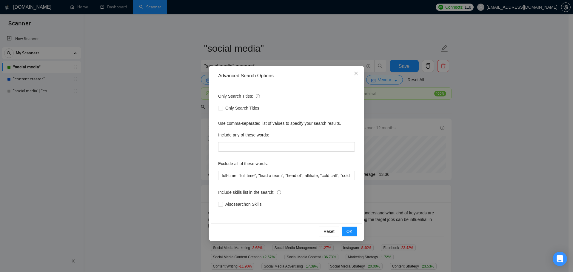
click at [124, 158] on div "Advanced Search Options Only Search Titles: Only Search Titles Use comma-separa…" at bounding box center [286, 136] width 573 height 272
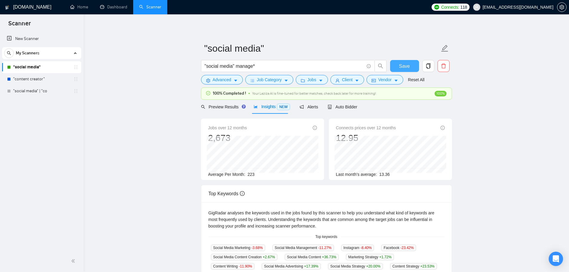
click at [408, 65] on span "Save" at bounding box center [404, 65] width 11 height 7
click at [31, 75] on link ""content creator"" at bounding box center [41, 79] width 57 height 12
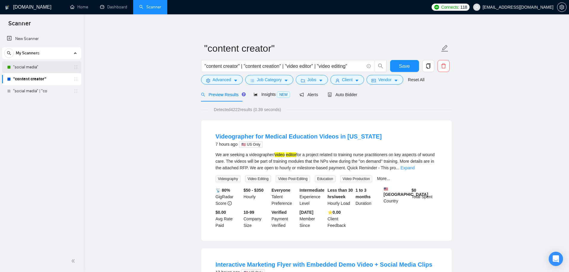
click at [48, 68] on link ""social media"" at bounding box center [41, 67] width 57 height 12
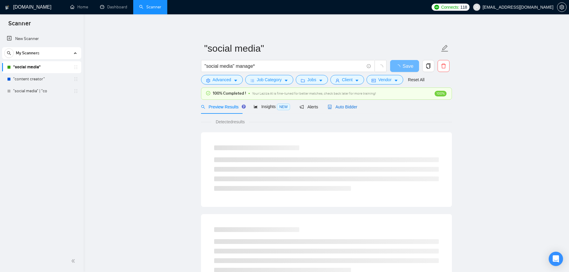
click at [343, 110] on div "Auto Bidder" at bounding box center [343, 107] width 30 height 7
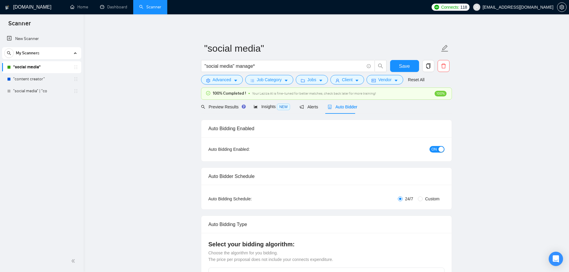
checkbox input "true"
drag, startPoint x: 20, startPoint y: 79, endPoint x: 104, endPoint y: 119, distance: 92.9
click at [20, 79] on link ""content creator"" at bounding box center [41, 79] width 57 height 12
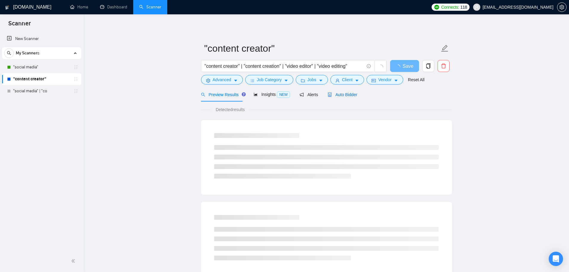
click at [344, 94] on span "Auto Bidder" at bounding box center [343, 94] width 30 height 5
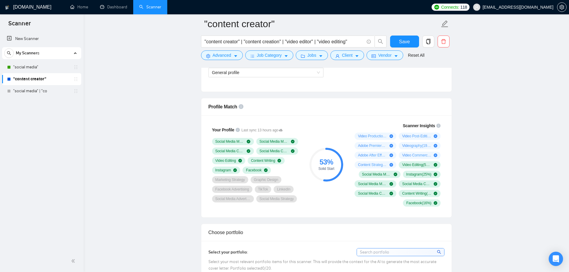
scroll to position [358, 0]
